Goal: Task Accomplishment & Management: Complete application form

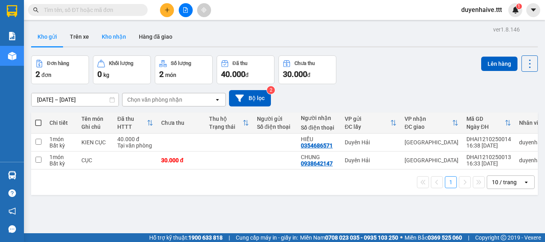
click at [119, 35] on button "Kho nhận" at bounding box center [113, 36] width 37 height 19
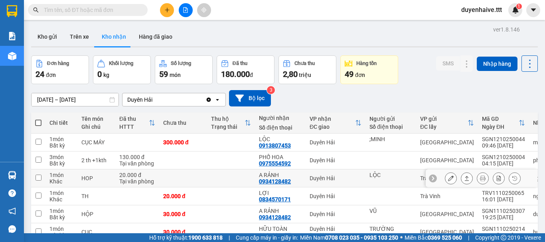
scroll to position [80, 0]
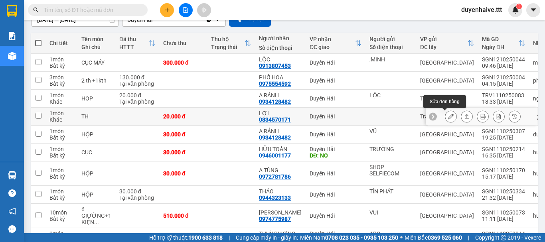
click at [446, 116] on button at bounding box center [451, 117] width 11 height 14
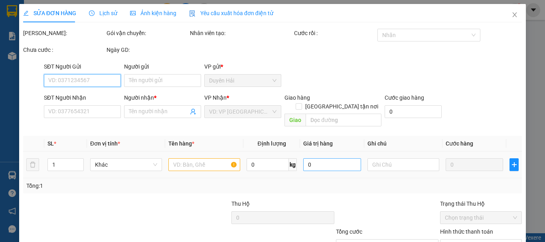
scroll to position [55, 0]
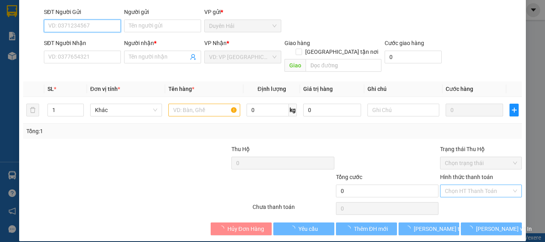
type input "0834570171"
type input "LỢI"
type input "20.000"
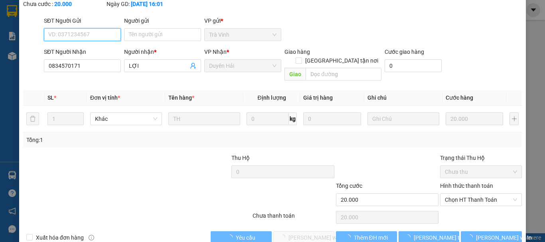
drag, startPoint x: 458, startPoint y: 188, endPoint x: 468, endPoint y: 194, distance: 10.5
click at [462, 191] on div "Hình thức thanh toán Chọn HT Thanh Toán" at bounding box center [481, 196] width 82 height 28
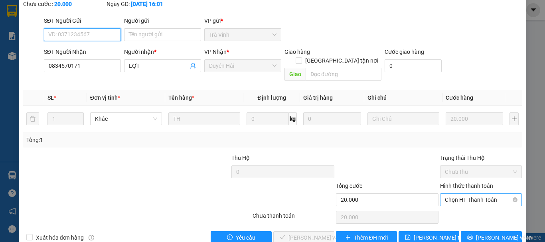
click at [461, 194] on span "Chọn HT Thanh Toán" at bounding box center [481, 200] width 72 height 12
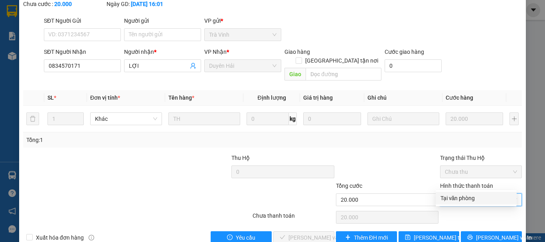
click at [466, 200] on div "Tại văn phòng" at bounding box center [476, 198] width 71 height 9
type input "0"
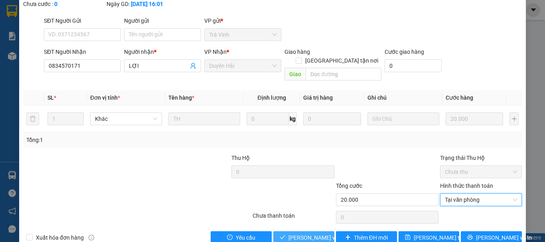
click at [298, 234] on span "[PERSON_NAME] và Giao hàng" at bounding box center [327, 238] width 77 height 9
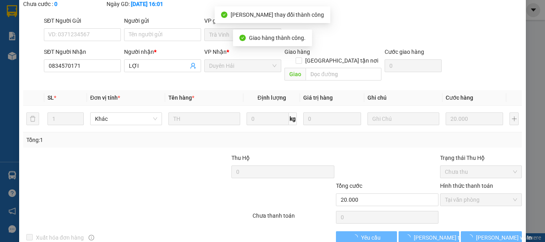
scroll to position [0, 0]
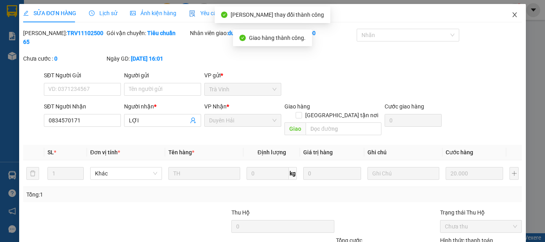
click at [512, 14] on icon "close" at bounding box center [515, 15] width 6 height 6
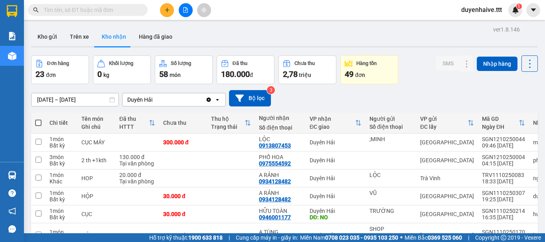
click at [117, 12] on input "text" at bounding box center [91, 10] width 94 height 9
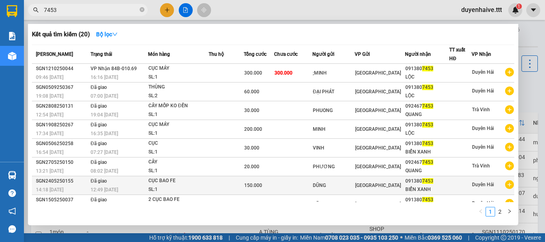
scroll to position [49, 0]
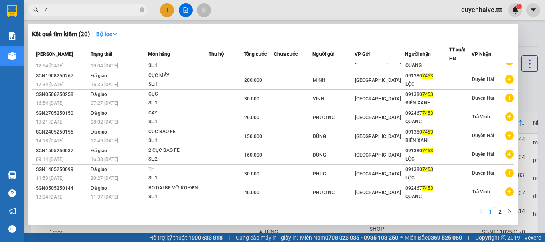
type input "7"
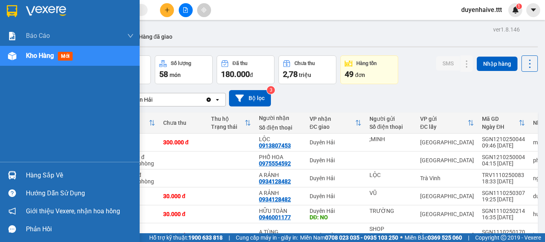
click at [42, 174] on div "Hàng sắp về" at bounding box center [80, 176] width 108 height 12
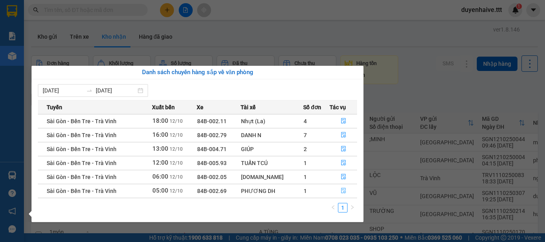
click at [341, 190] on icon "file-done" at bounding box center [344, 191] width 6 height 6
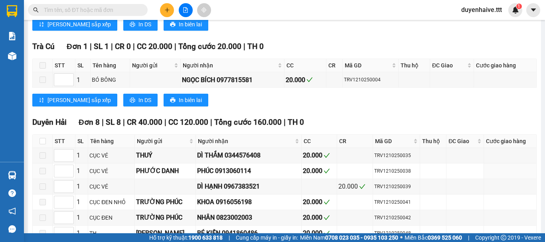
scroll to position [327, 0]
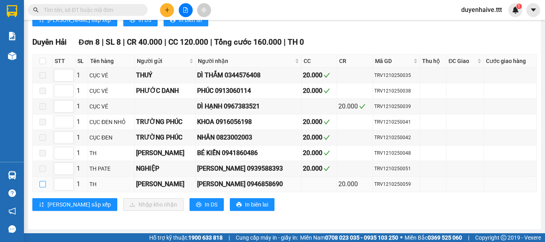
click at [41, 185] on input "checkbox" at bounding box center [43, 184] width 6 height 6
checkbox input "true"
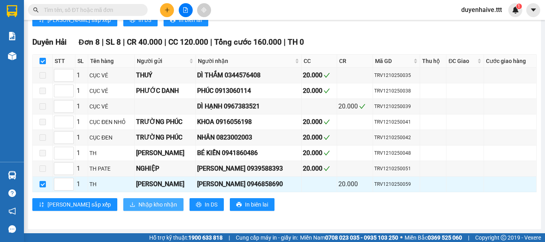
click at [139, 204] on span "Nhập kho nhận" at bounding box center [158, 204] width 39 height 9
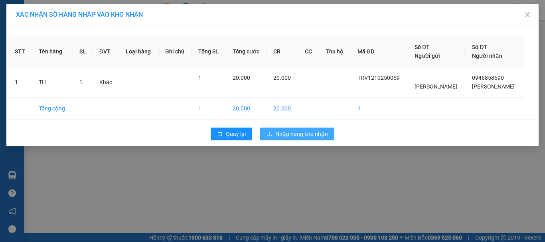
click at [309, 137] on span "Nhập hàng kho nhận" at bounding box center [301, 134] width 53 height 9
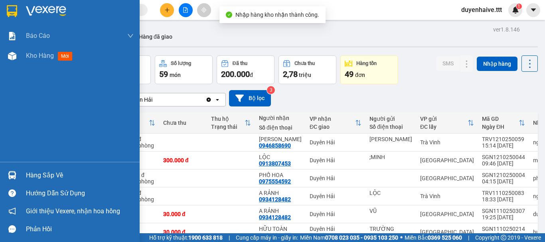
click at [40, 174] on div "Hàng sắp về" at bounding box center [80, 176] width 108 height 12
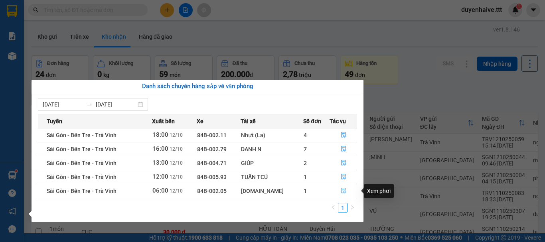
click at [341, 190] on icon "file-done" at bounding box center [344, 191] width 6 height 6
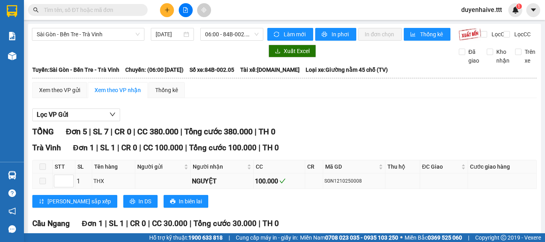
scroll to position [186, 0]
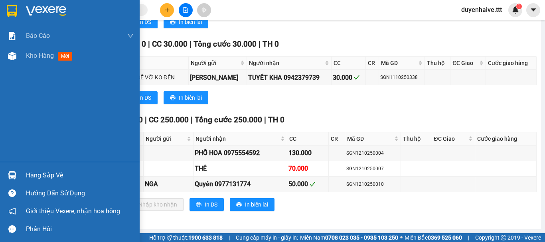
click at [52, 175] on div "Hàng sắp về" at bounding box center [80, 176] width 108 height 12
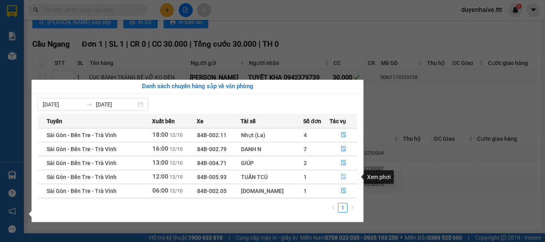
click at [342, 176] on icon "file-done" at bounding box center [343, 177] width 5 height 6
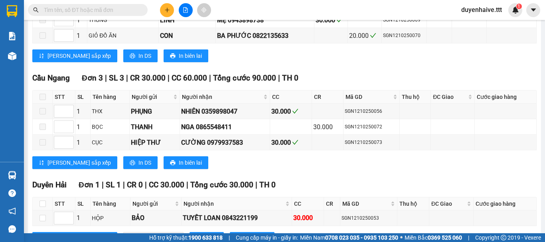
scroll to position [467, 0]
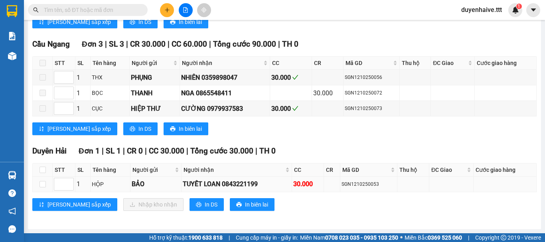
click at [41, 179] on td at bounding box center [43, 185] width 20 height 16
click at [41, 186] on input "checkbox" at bounding box center [43, 184] width 6 height 6
checkbox input "true"
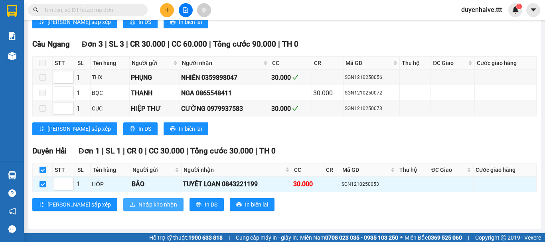
click at [139, 208] on span "Nhập kho nhận" at bounding box center [158, 204] width 39 height 9
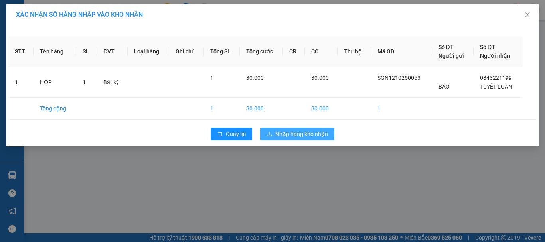
click at [303, 136] on span "Nhập hàng kho nhận" at bounding box center [301, 134] width 53 height 9
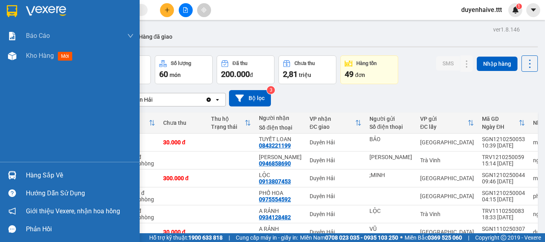
click at [65, 175] on div "Hàng sắp về" at bounding box center [80, 176] width 108 height 12
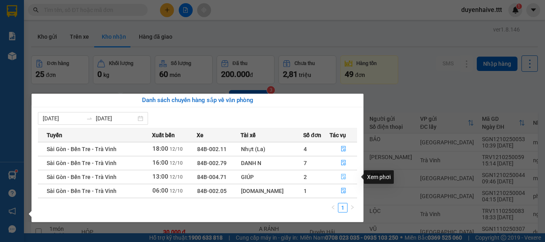
click at [342, 175] on icon "file-done" at bounding box center [344, 177] width 6 height 6
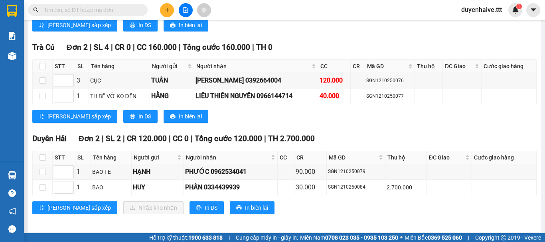
scroll to position [369, 0]
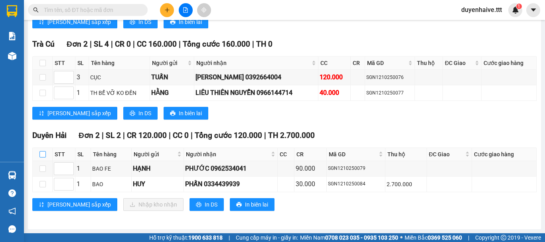
click at [40, 152] on input "checkbox" at bounding box center [43, 154] width 6 height 6
checkbox input "true"
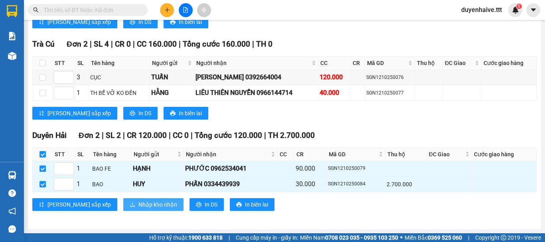
click at [139, 204] on span "Nhập kho nhận" at bounding box center [158, 204] width 39 height 9
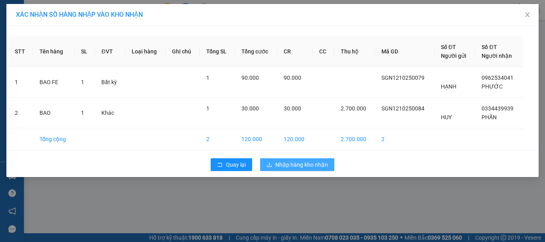
click at [309, 166] on span "Nhập hàng kho nhận" at bounding box center [301, 164] width 53 height 9
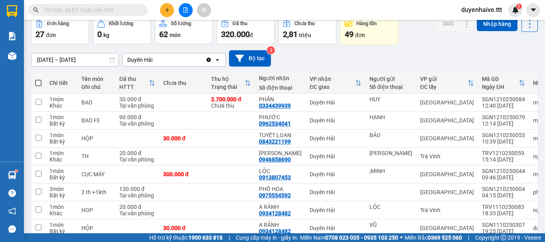
scroll to position [80, 0]
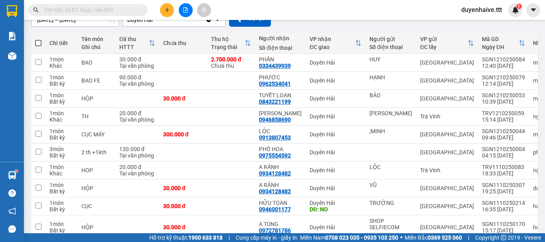
click at [116, 13] on input "text" at bounding box center [91, 10] width 94 height 9
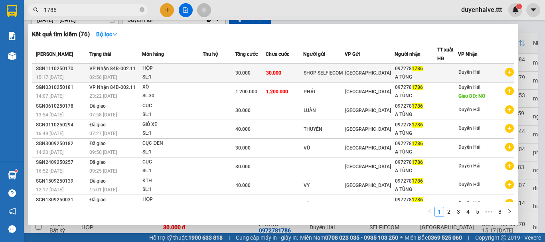
type input "1786"
click at [287, 79] on td "30.000" at bounding box center [285, 73] width 38 height 19
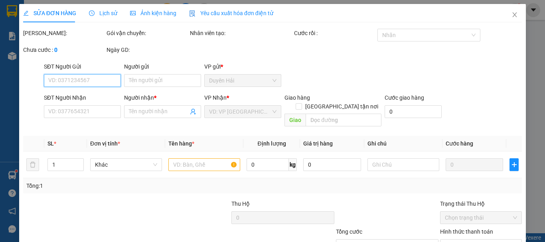
type input "SHOP SELFIECOM"
type input "0972781786"
type input "A TÙNG"
type input "30.000"
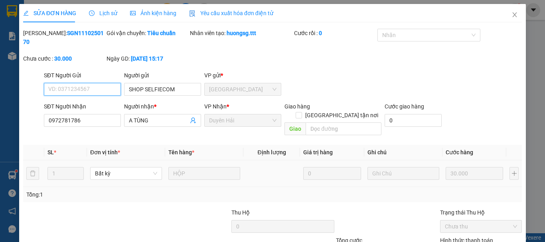
scroll to position [55, 0]
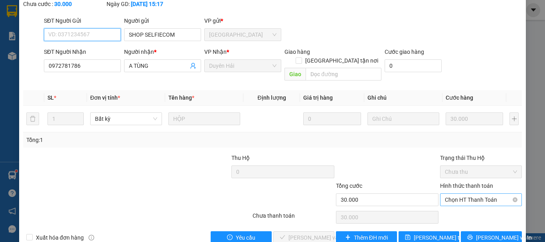
click at [466, 194] on span "Chọn HT Thanh Toán" at bounding box center [481, 200] width 72 height 12
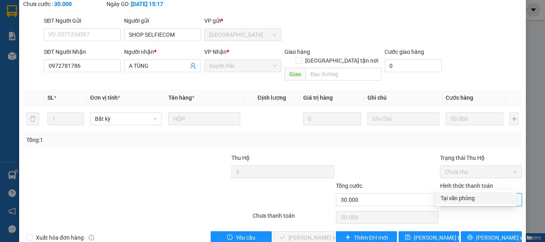
click at [463, 197] on div "Tại văn phòng" at bounding box center [476, 198] width 71 height 9
type input "0"
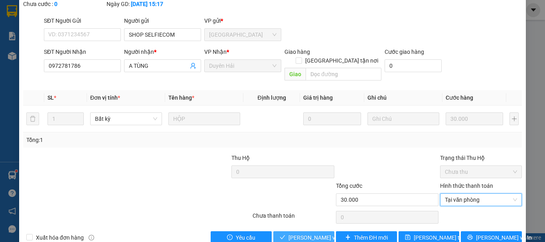
click at [308, 234] on span "[PERSON_NAME] và Giao hàng" at bounding box center [327, 238] width 77 height 9
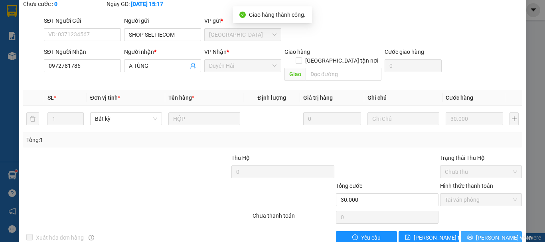
click at [491, 234] on span "[PERSON_NAME] và In" at bounding box center [504, 238] width 56 height 9
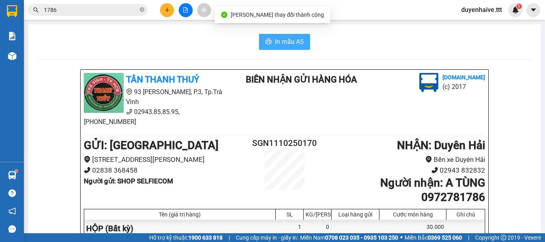
click at [276, 40] on span "In mẫu A5" at bounding box center [289, 42] width 29 height 10
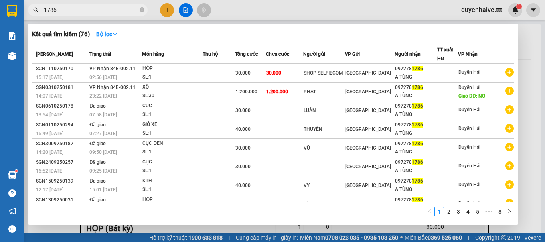
click at [77, 10] on input "1786" at bounding box center [91, 10] width 94 height 9
type input "1"
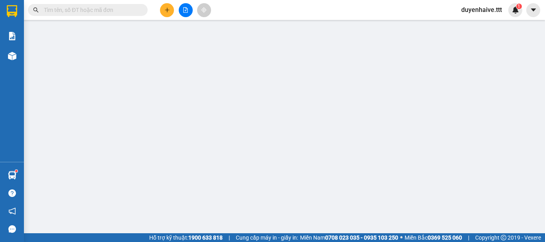
type input "SHOP SELFIECOM"
type input "0972781786"
type input "A TÙNG"
type input "30.000"
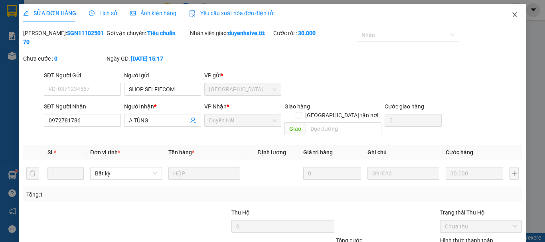
click at [512, 14] on icon "close" at bounding box center [515, 15] width 6 height 6
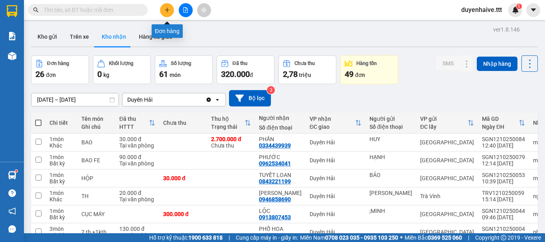
click at [168, 13] on button at bounding box center [167, 10] width 14 height 14
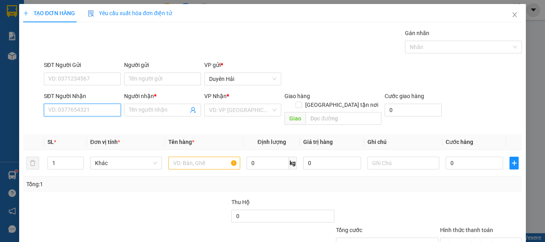
click at [73, 108] on input "SĐT Người Nhận" at bounding box center [82, 110] width 77 height 13
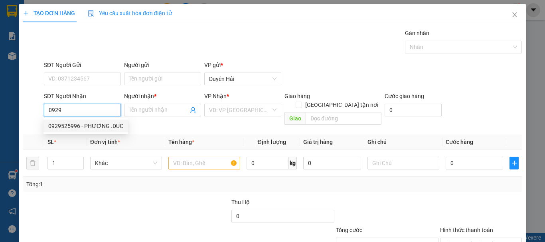
click at [100, 126] on div "0929525996 - PHƯƠNG .DUC" at bounding box center [85, 126] width 75 height 9
type input "0929525996"
type input "PHƯƠNG .DUC"
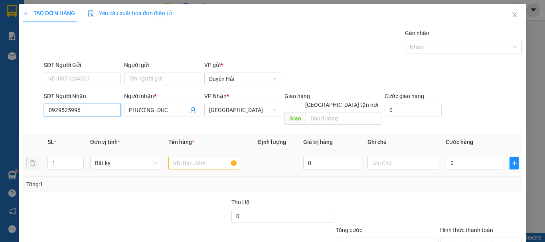
type input "0929525996"
click at [223, 157] on input "text" at bounding box center [204, 163] width 72 height 13
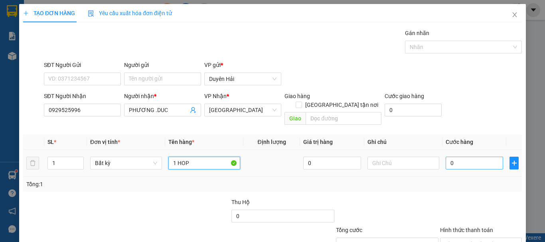
type input "1 HOP"
click at [468, 157] on input "0" at bounding box center [474, 163] width 57 height 13
type input "3"
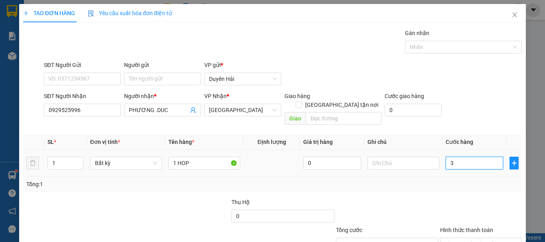
type input "30"
type input "30.000"
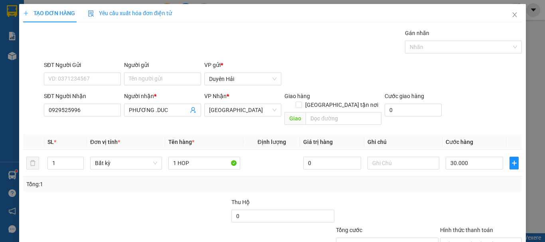
click at [450, 182] on div "Tổng: 1" at bounding box center [272, 184] width 499 height 15
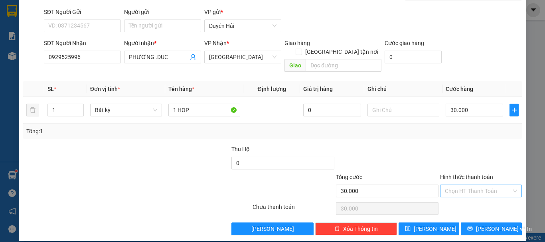
click at [455, 185] on input "Hình thức thanh toán" at bounding box center [478, 191] width 67 height 12
click at [468, 200] on div "Tại văn phòng" at bounding box center [476, 198] width 71 height 9
type input "0"
click at [491, 225] on span "[PERSON_NAME] và In" at bounding box center [504, 229] width 56 height 9
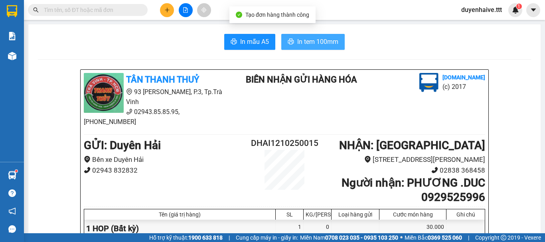
click at [308, 42] on span "In tem 100mm" at bounding box center [317, 42] width 41 height 10
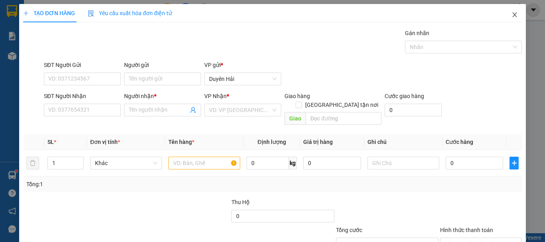
click at [510, 12] on span "Close" at bounding box center [515, 15] width 22 height 22
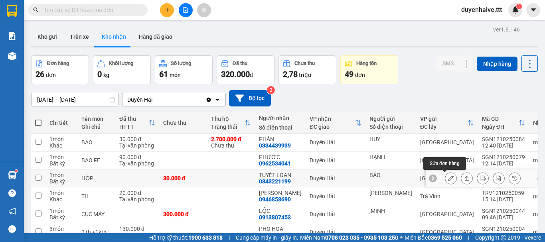
click at [448, 176] on icon at bounding box center [451, 179] width 6 height 6
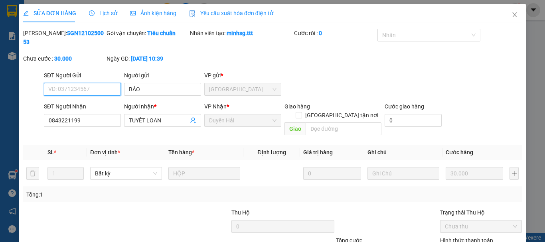
type input "BẢO"
type input "0843221199"
type input "TUYẾT LOAN"
type input "30.000"
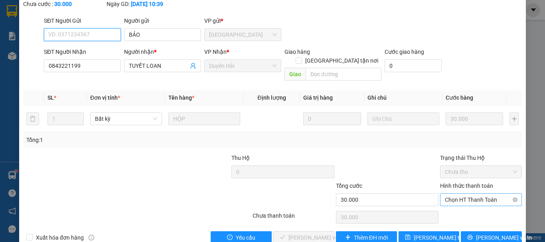
click at [469, 194] on span "Chọn HT Thanh Toán" at bounding box center [481, 200] width 72 height 12
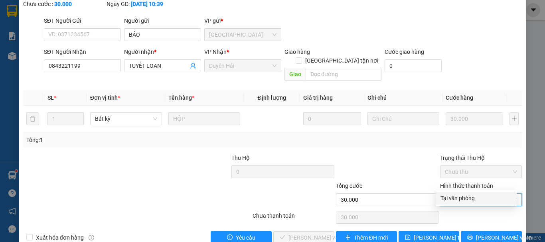
click at [468, 198] on div "Tại văn phòng" at bounding box center [476, 198] width 71 height 9
type input "0"
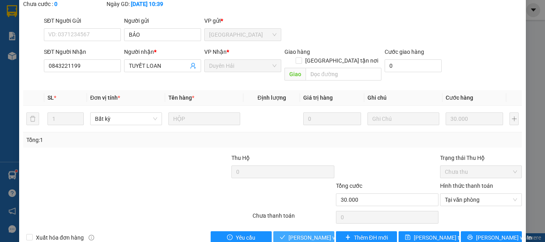
click at [314, 234] on span "[PERSON_NAME] và Giao hàng" at bounding box center [327, 238] width 77 height 9
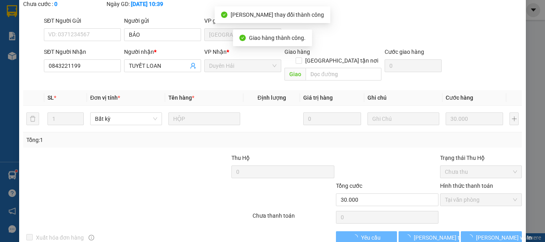
scroll to position [0, 0]
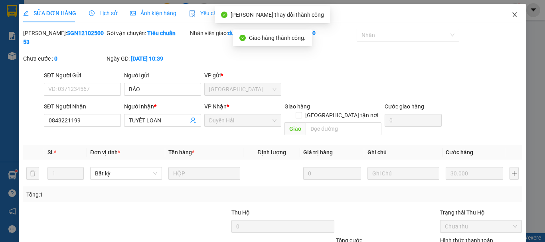
click at [512, 14] on icon "close" at bounding box center [515, 15] width 6 height 6
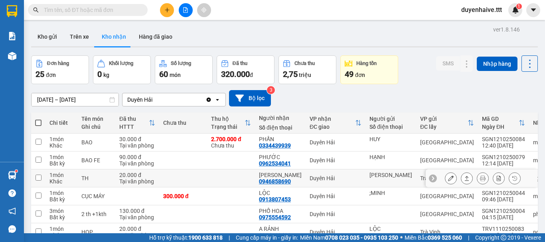
scroll to position [120, 0]
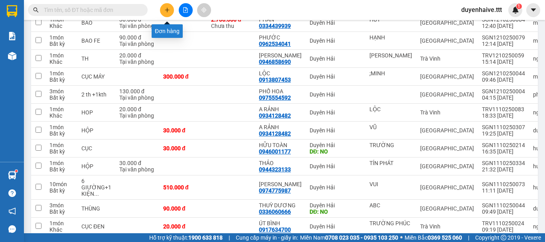
click at [167, 13] on button at bounding box center [167, 10] width 14 height 14
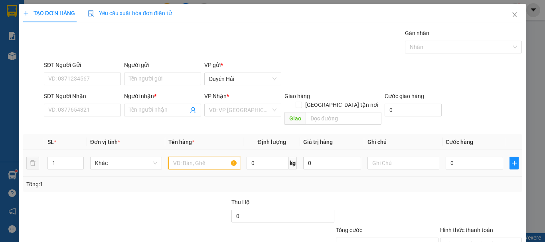
click at [197, 157] on input "text" at bounding box center [204, 163] width 72 height 13
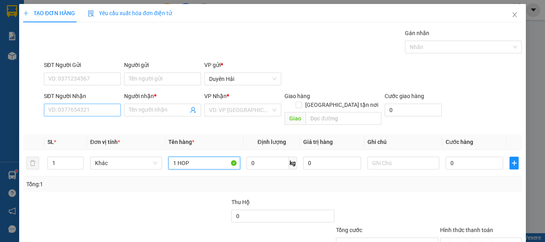
type input "1 HOP"
click at [105, 114] on input "SĐT Người Nhận" at bounding box center [82, 110] width 77 height 13
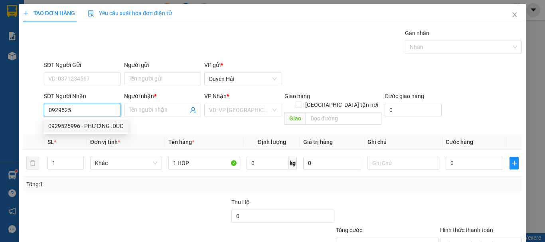
click at [92, 124] on div "0929525996 - PHƯƠNG .DUC" at bounding box center [85, 126] width 75 height 9
type input "0929525996"
type input "PHƯƠNG .DUC"
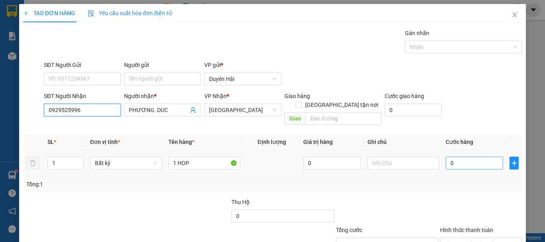
type input "0929525996"
click at [464, 157] on input "0" at bounding box center [474, 163] width 57 height 13
type input "3"
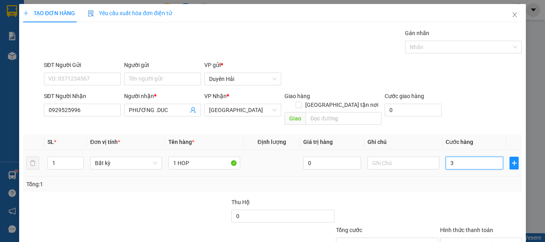
type input "30"
type input "30.000"
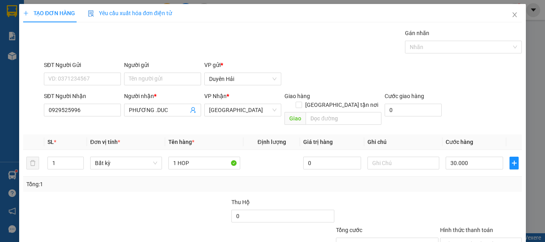
click at [441, 184] on div "Transit Pickup Surcharge Ids Transit Deliver Surcharge Ids Transit Deliver Surc…" at bounding box center [272, 159] width 499 height 260
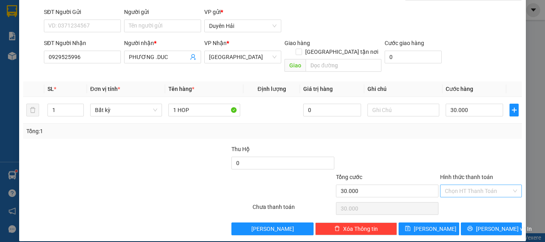
click at [469, 185] on input "Hình thức thanh toán" at bounding box center [478, 191] width 67 height 12
click at [471, 200] on div "Tại văn phòng" at bounding box center [476, 198] width 71 height 9
type input "0"
click at [476, 226] on button "[PERSON_NAME] và In" at bounding box center [491, 229] width 61 height 13
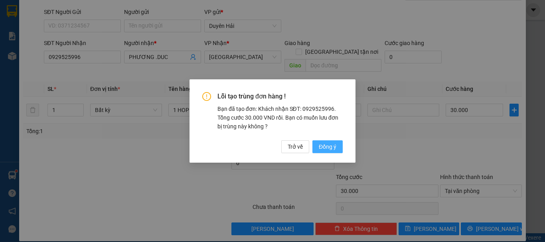
drag, startPoint x: 319, startPoint y: 143, endPoint x: 322, endPoint y: 147, distance: 5.4
click at [320, 143] on span "Đồng ý" at bounding box center [328, 147] width 18 height 9
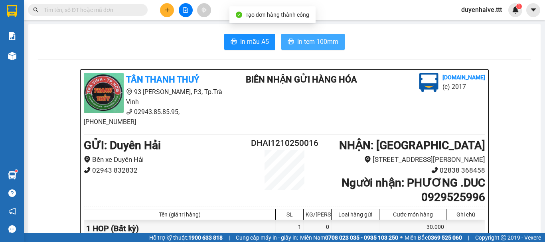
click at [306, 43] on span "In tem 100mm" at bounding box center [317, 42] width 41 height 10
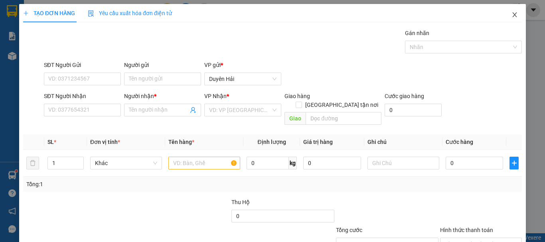
click at [512, 16] on icon "close" at bounding box center [515, 15] width 6 height 6
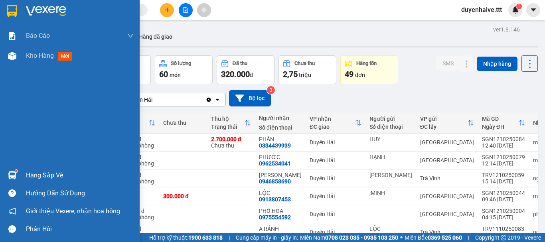
click at [31, 174] on div "Hàng sắp về" at bounding box center [80, 176] width 108 height 12
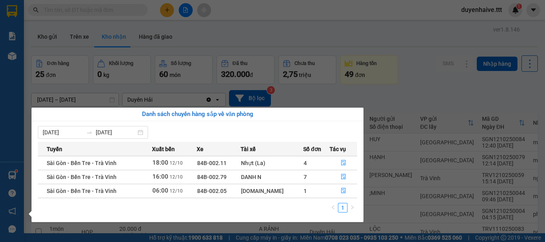
click at [268, 28] on section "Kết quả tìm kiếm ( 76 ) Bộ lọc Mã ĐH Trạng thái Món hàng Thu hộ Tổng cước Chưa …" at bounding box center [272, 121] width 545 height 242
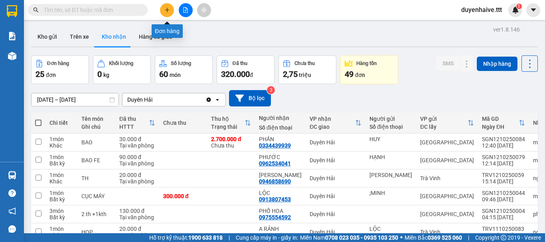
click at [163, 10] on button at bounding box center [167, 10] width 14 height 14
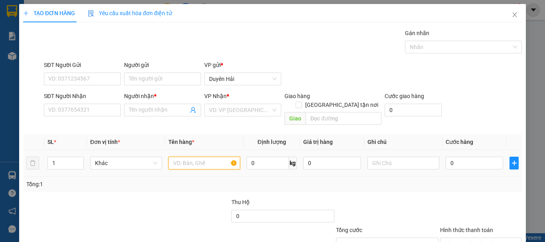
click at [194, 157] on input "text" at bounding box center [204, 163] width 72 height 13
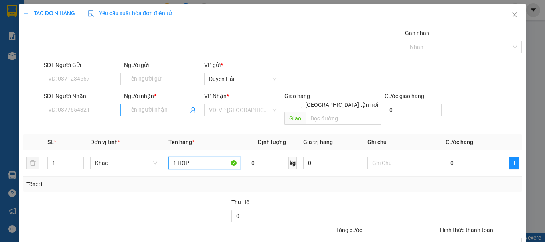
type input "1 HOP"
click at [78, 112] on input "SĐT Người Nhận" at bounding box center [82, 110] width 77 height 13
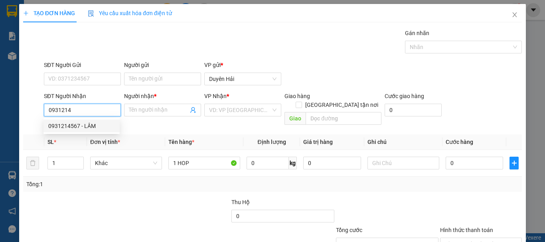
click at [77, 123] on div "0931214567 - LÂM" at bounding box center [81, 126] width 67 height 9
type input "0931214567"
type input "LÂM"
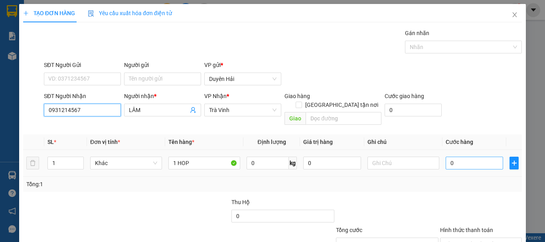
type input "0931214567"
click at [473, 157] on input "0" at bounding box center [474, 163] width 57 height 13
type input "2"
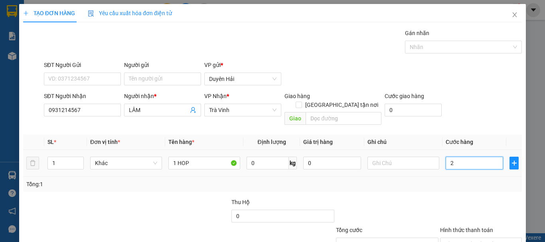
type input "20"
type input "20.000"
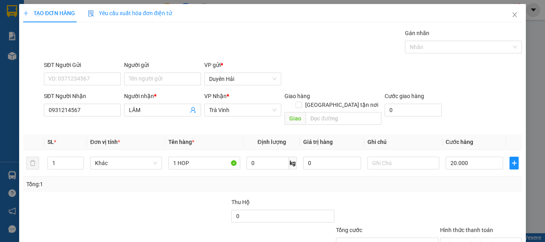
click at [463, 180] on div "Tổng: 1" at bounding box center [272, 184] width 499 height 15
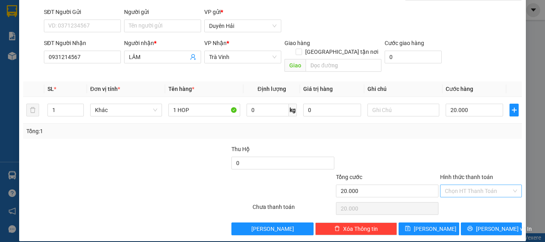
drag, startPoint x: 466, startPoint y: 179, endPoint x: 474, endPoint y: 185, distance: 9.7
click at [470, 185] on input "Hình thức thanh toán" at bounding box center [478, 191] width 67 height 12
click at [463, 197] on div "Tại văn phòng" at bounding box center [476, 198] width 71 height 9
type input "0"
click at [493, 225] on span "[PERSON_NAME] và In" at bounding box center [504, 229] width 56 height 9
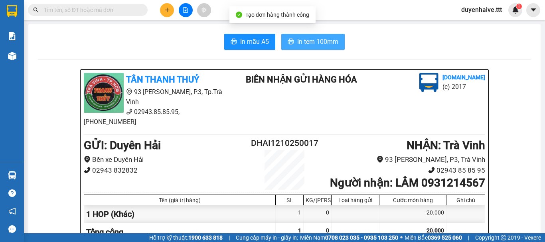
click at [311, 41] on span "In tem 100mm" at bounding box center [317, 42] width 41 height 10
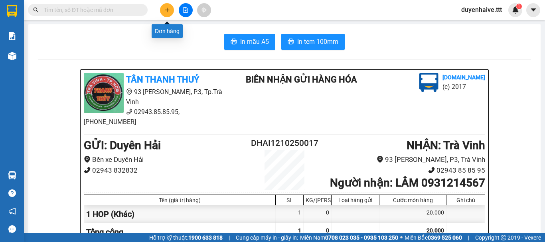
click at [166, 11] on icon "plus" at bounding box center [167, 10] width 6 height 6
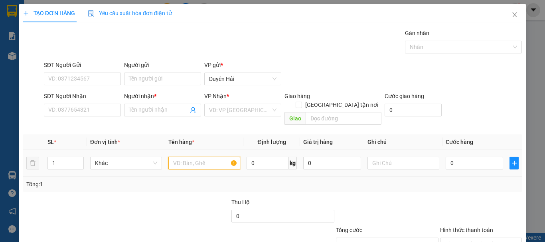
click at [188, 157] on input "text" at bounding box center [204, 163] width 72 height 13
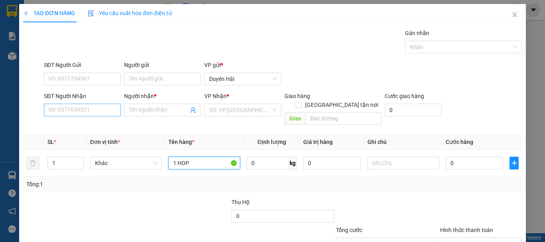
type input "1 HOP"
click at [93, 105] on input "SĐT Người Nhận" at bounding box center [82, 110] width 77 height 13
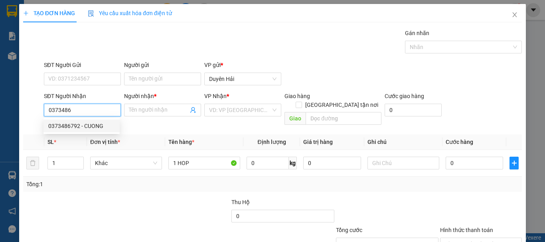
click at [74, 125] on div "0373486792 - CUONG" at bounding box center [81, 126] width 67 height 9
type input "0373486792"
type input "CUONG"
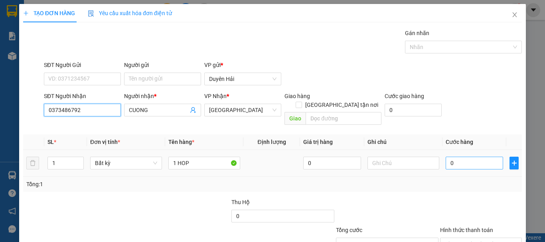
type input "0373486792"
click at [470, 157] on input "0" at bounding box center [474, 163] width 57 height 13
type input "3"
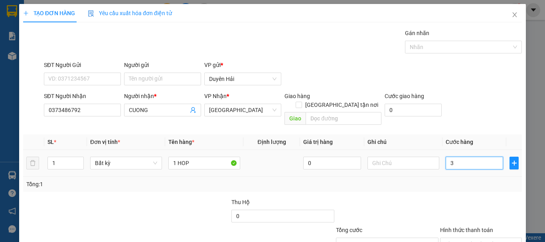
type input "30"
type input "30.000"
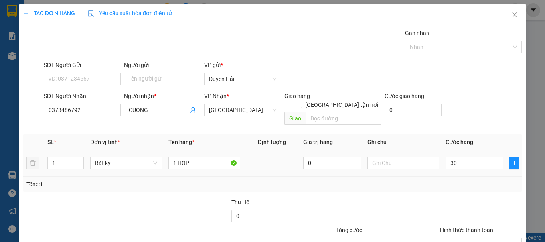
type input "30.000"
click at [458, 182] on div "Tổng: 1" at bounding box center [272, 184] width 499 height 15
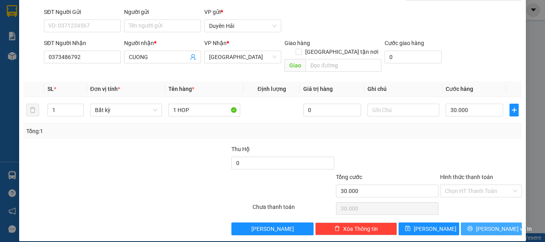
click at [473, 226] on icon "printer" at bounding box center [471, 229] width 6 height 6
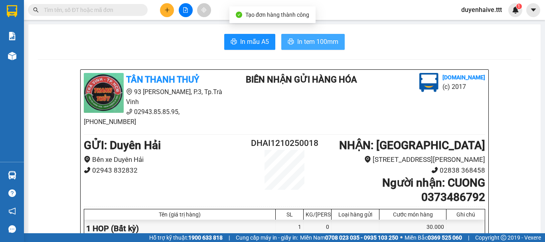
click at [319, 41] on span "In tem 100mm" at bounding box center [317, 42] width 41 height 10
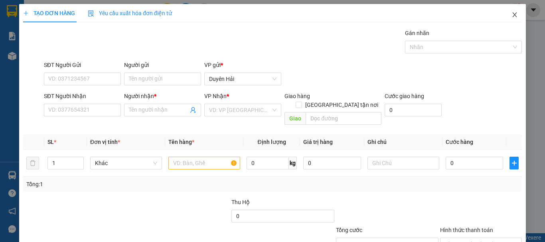
click at [512, 15] on icon "close" at bounding box center [515, 15] width 6 height 6
drag, startPoint x: 505, startPoint y: 14, endPoint x: 211, endPoint y: 0, distance: 294.2
click at [514, 16] on span "Close" at bounding box center [515, 15] width 22 height 22
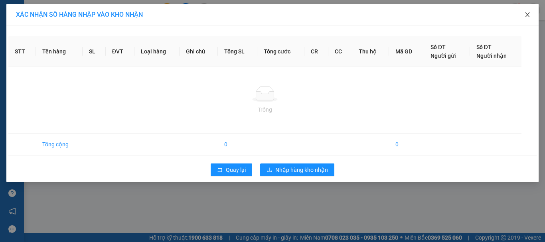
click at [526, 15] on icon "close" at bounding box center [528, 15] width 6 height 6
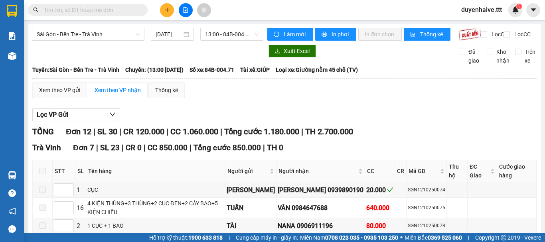
scroll to position [120, 0]
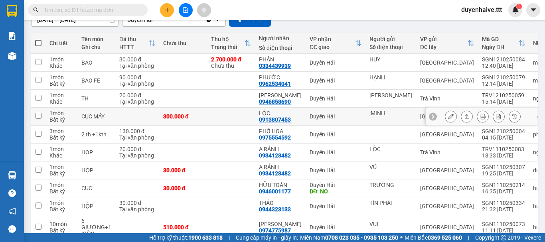
scroll to position [120, 0]
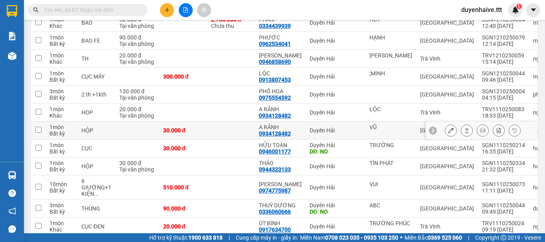
click at [448, 130] on icon at bounding box center [451, 131] width 6 height 6
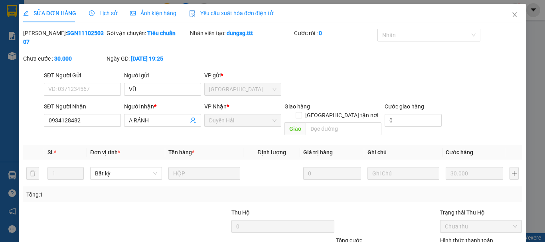
type input "VŨ"
type input "0934128482"
type input "A RẢNH"
type input "30.000"
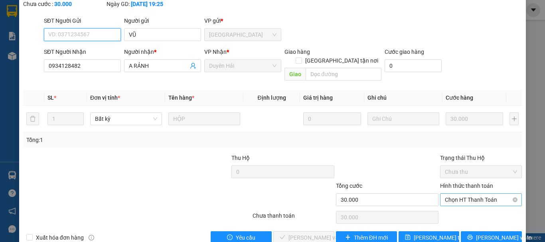
click at [450, 194] on span "Chọn HT Thanh Toán" at bounding box center [481, 200] width 72 height 12
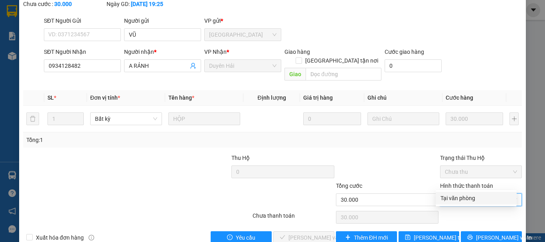
click at [464, 198] on div "Tại văn phòng" at bounding box center [476, 198] width 71 height 9
type input "0"
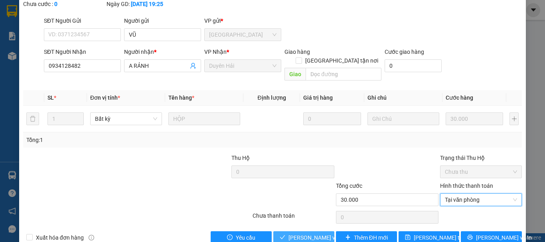
drag, startPoint x: 308, startPoint y: 212, endPoint x: 317, endPoint y: 215, distance: 10.0
click at [309, 214] on div "Total Paid Fee 0 Total UnPaid Fee 30.000 Cash Collection Total Fee Mã ĐH: SGN11…" at bounding box center [272, 109] width 499 height 270
click at [309, 234] on span "[PERSON_NAME] và Giao hàng" at bounding box center [327, 238] width 77 height 9
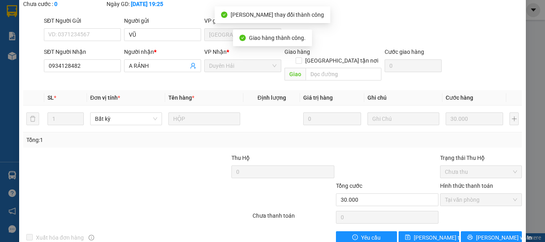
scroll to position [15, 0]
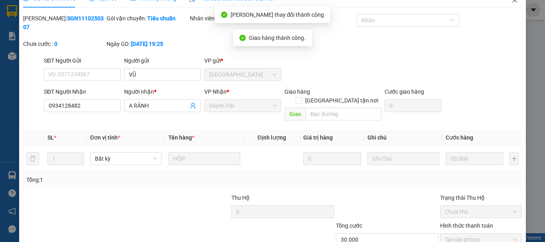
click at [512, 3] on icon "close" at bounding box center [515, 0] width 6 height 6
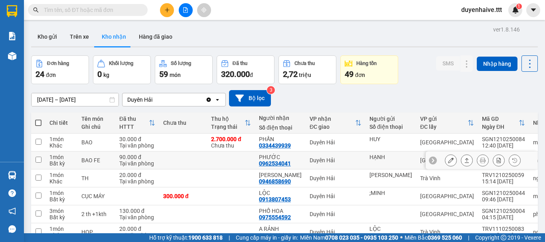
scroll to position [120, 0]
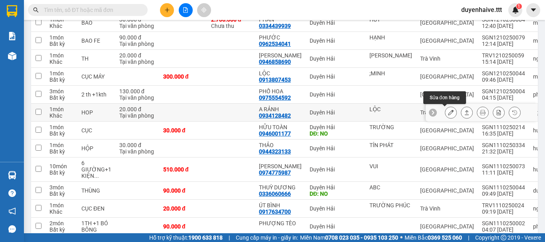
click at [446, 116] on button at bounding box center [451, 113] width 11 height 14
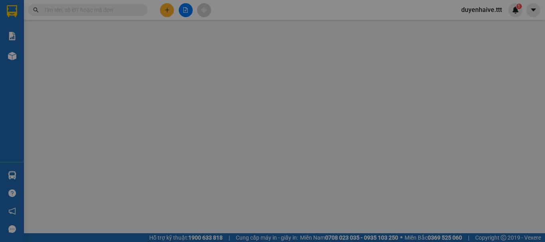
type input "LỘC"
type input "0934128482"
type input "A RẢNH"
type input "20.000"
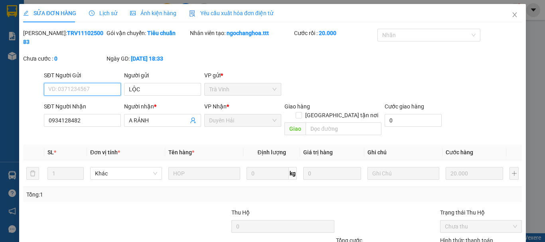
scroll to position [55, 0]
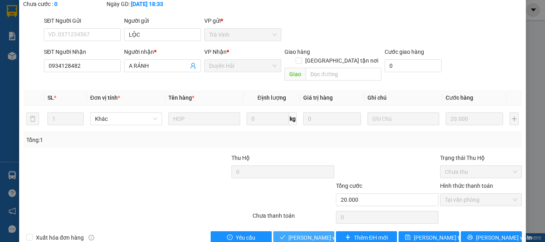
drag, startPoint x: 301, startPoint y: 218, endPoint x: 314, endPoint y: 216, distance: 12.9
click at [301, 234] on span "[PERSON_NAME] và Giao hàng" at bounding box center [327, 238] width 77 height 9
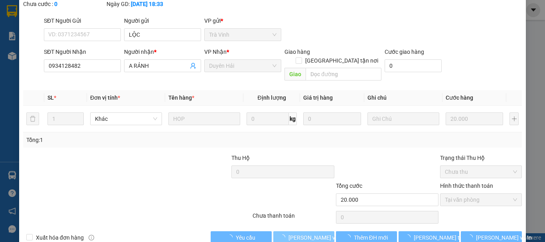
scroll to position [0, 0]
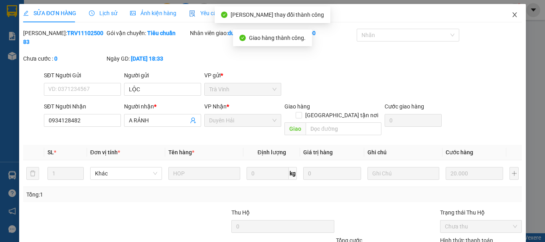
click at [512, 13] on icon "close" at bounding box center [515, 15] width 6 height 6
